Goal: Navigation & Orientation: Find specific page/section

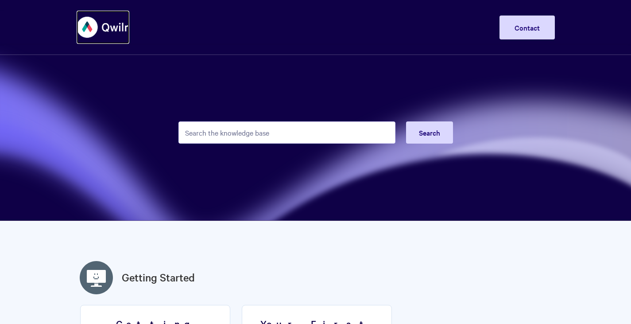
click at [89, 27] on img at bounding box center [103, 27] width 53 height 33
click at [109, 31] on img at bounding box center [103, 27] width 53 height 33
click at [110, 51] on header "Toggle Navigation Home Getting Started Creating & Editing Pages Sharing & Analy…" at bounding box center [315, 27] width 631 height 55
